Goal: Task Accomplishment & Management: Manage account settings

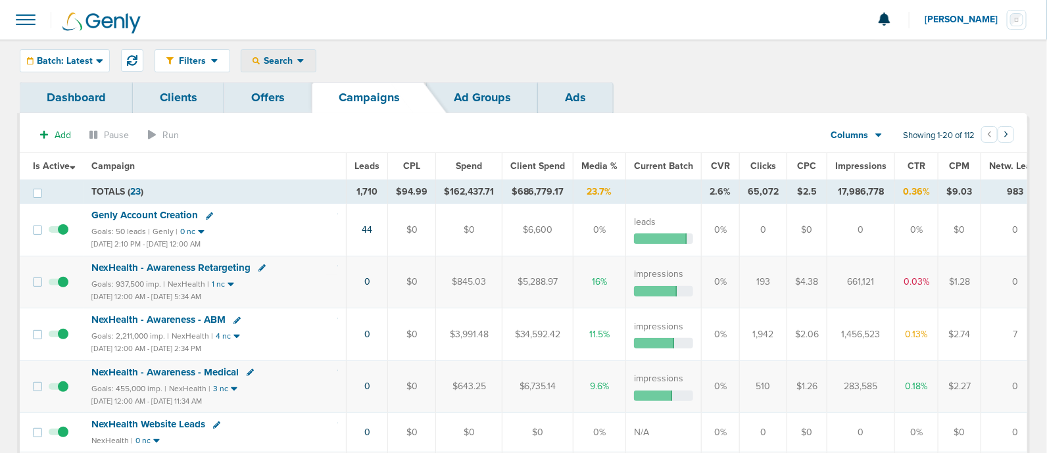
click at [287, 54] on div "Search" at bounding box center [278, 61] width 74 height 22
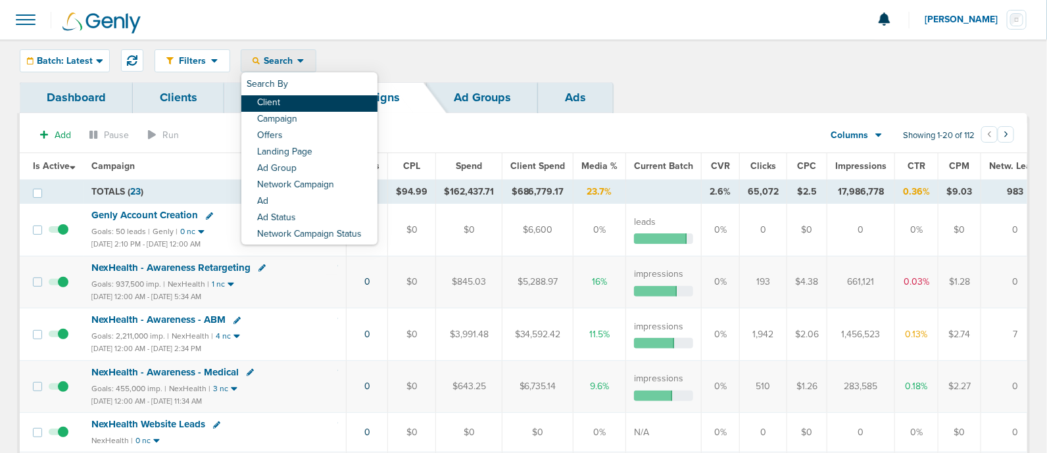
click at [297, 110] on link "Client" at bounding box center [309, 103] width 136 height 16
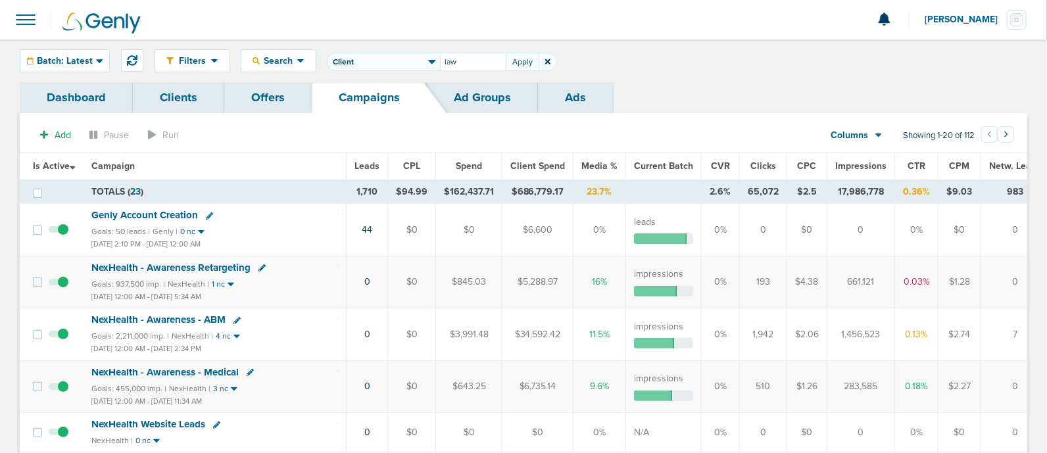
type input "law"
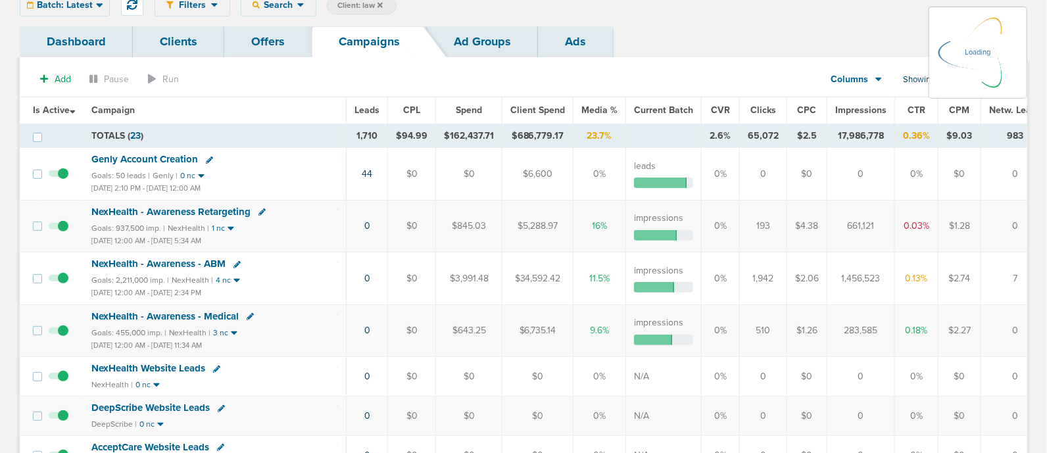
scroll to position [82, 0]
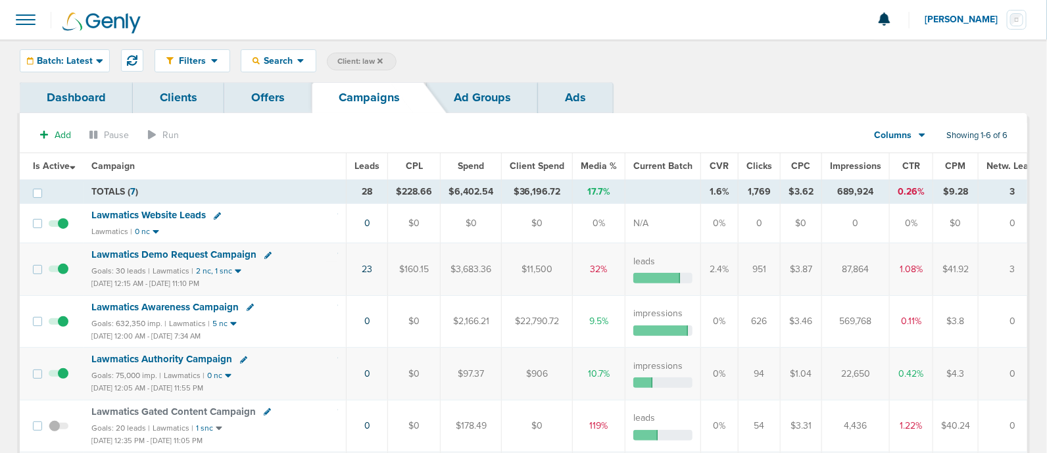
click at [185, 305] on span "Lawmatics Awareness Campaign" at bounding box center [164, 307] width 147 height 12
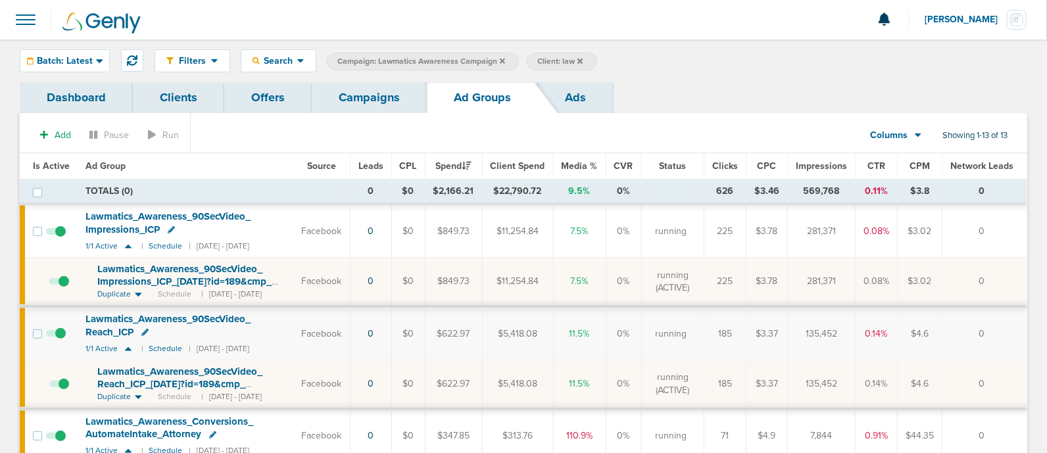
click at [170, 226] on icon at bounding box center [171, 229] width 7 height 7
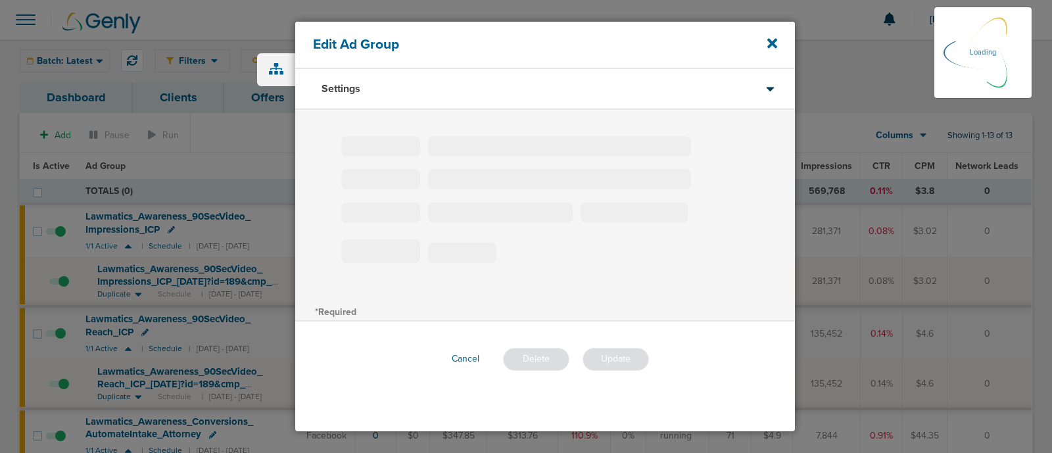
type input "Lawmatics_Awareness_90SecVideo_Impressions_ICP"
type input "3"
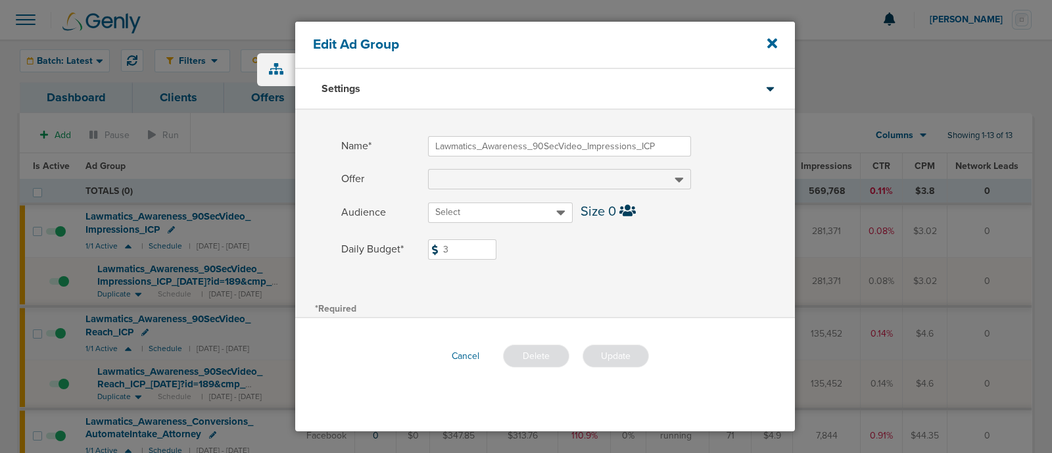
click at [459, 252] on input "3" at bounding box center [462, 249] width 68 height 20
type input "1"
click at [642, 241] on label "Daily Budget* 1 $1" at bounding box center [568, 249] width 454 height 20
click at [496, 241] on input "1" at bounding box center [462, 249] width 68 height 20
click at [615, 356] on button "Update" at bounding box center [616, 356] width 66 height 23
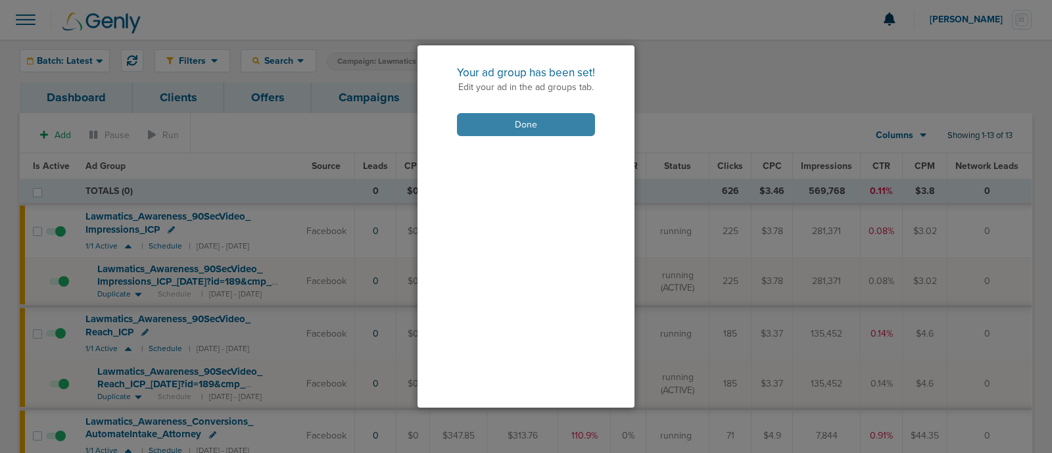
click at [556, 122] on button "Done" at bounding box center [526, 124] width 138 height 23
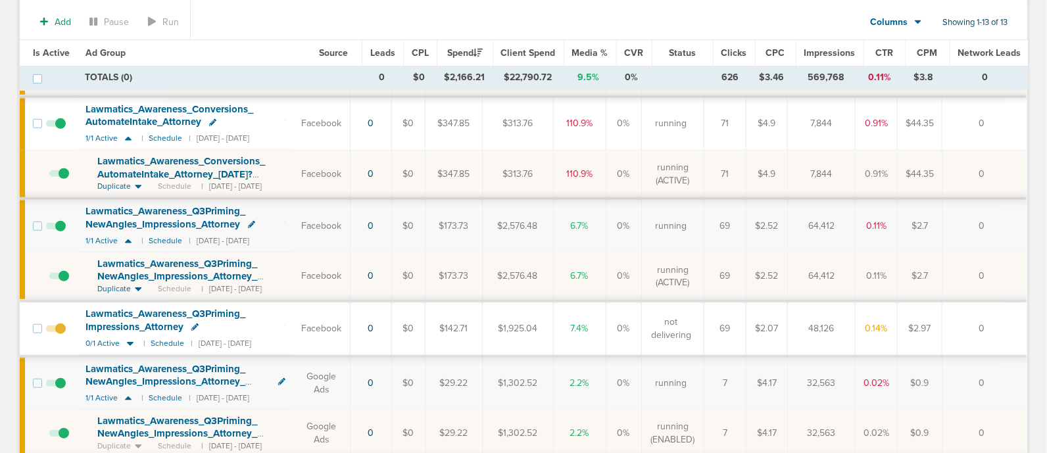
scroll to position [328, 0]
